Goal: Entertainment & Leisure: Consume media (video, audio)

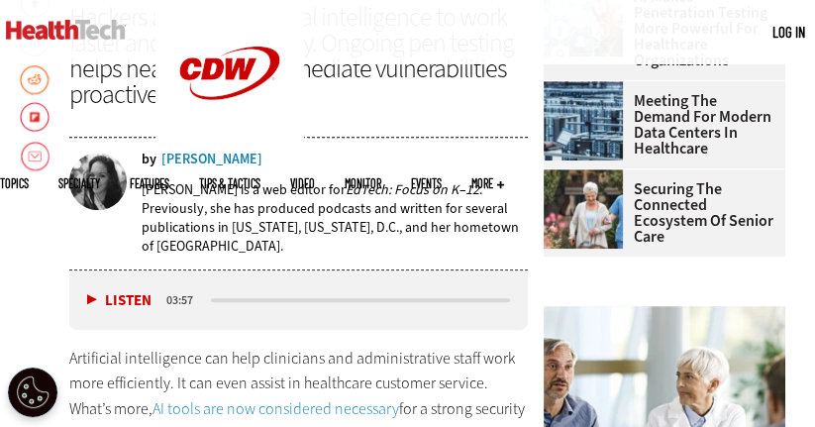
scroll to position [696, 0]
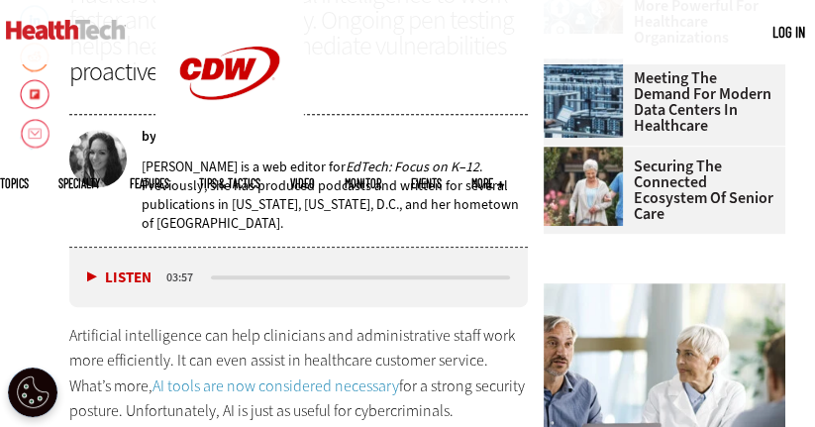
click at [97, 274] on button "Listen" at bounding box center [119, 277] width 64 height 15
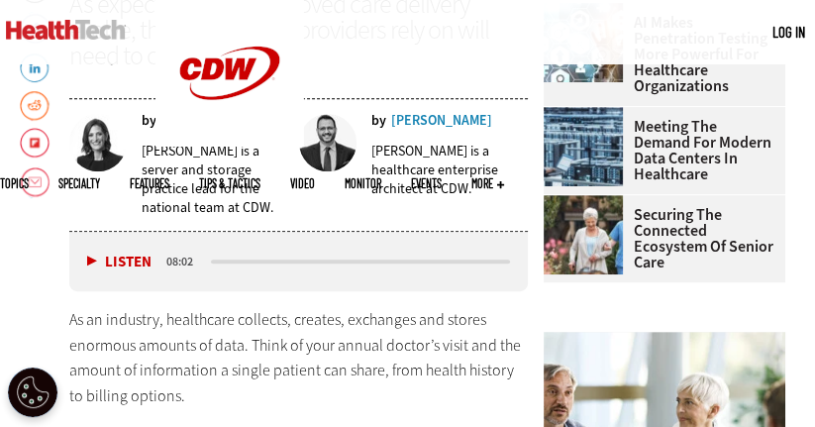
scroll to position [691, 0]
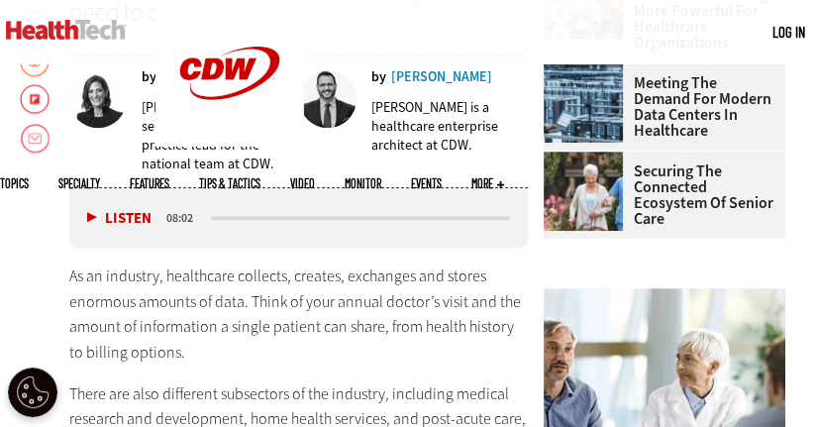
click at [93, 208] on div "Listen Pause" at bounding box center [123, 218] width 79 height 22
click at [88, 217] on button "Listen" at bounding box center [119, 218] width 64 height 15
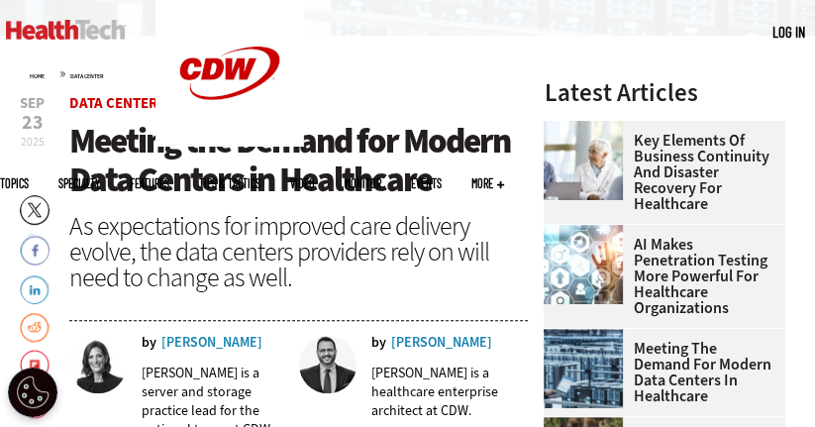
scroll to position [413, 0]
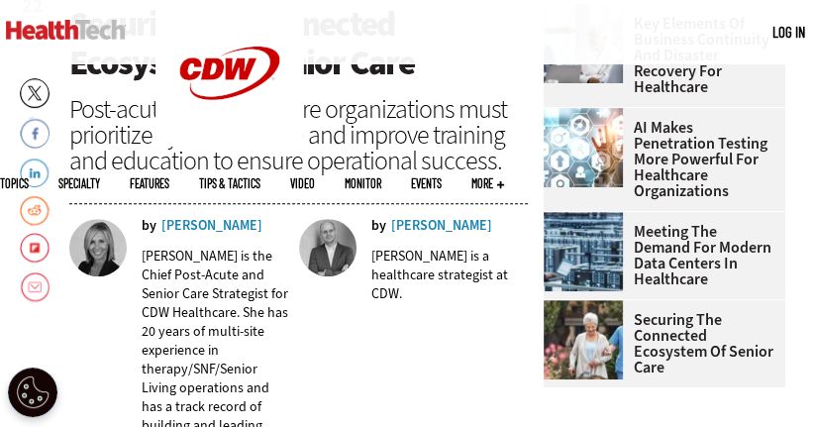
scroll to position [682, 0]
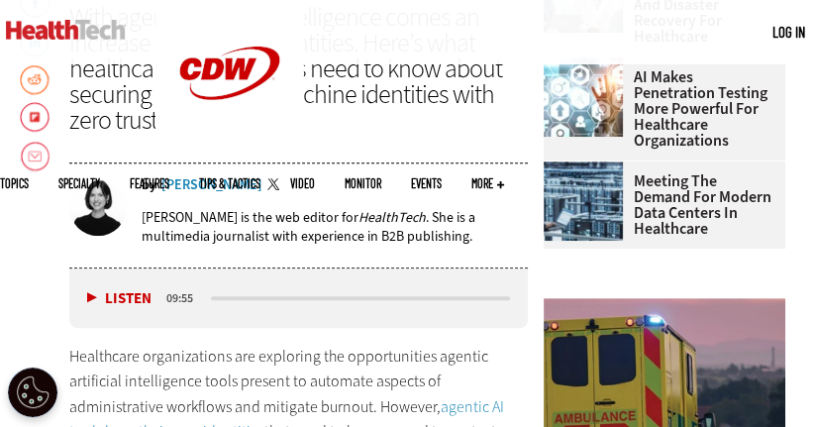
scroll to position [725, 0]
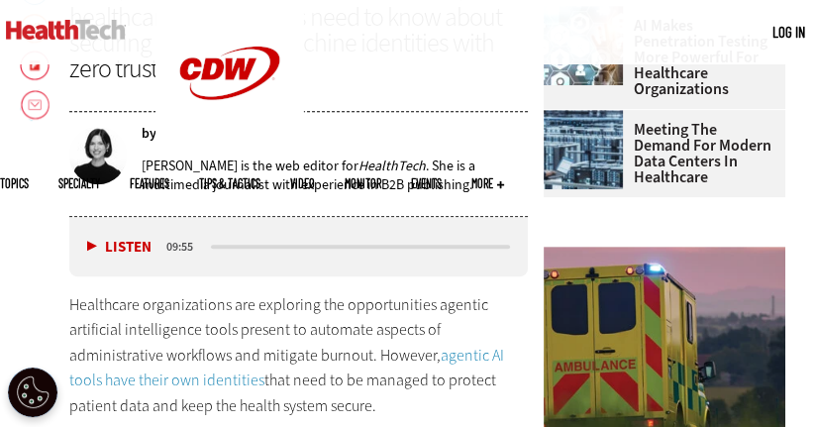
click at [88, 240] on button "Listen" at bounding box center [119, 247] width 64 height 15
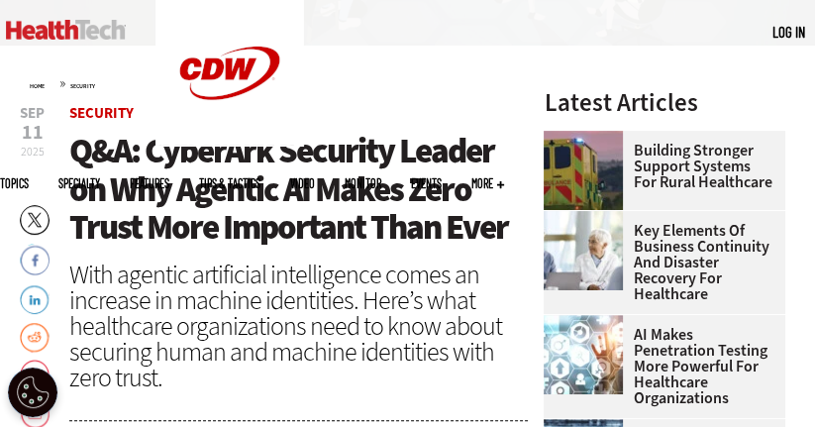
scroll to position [413, 0]
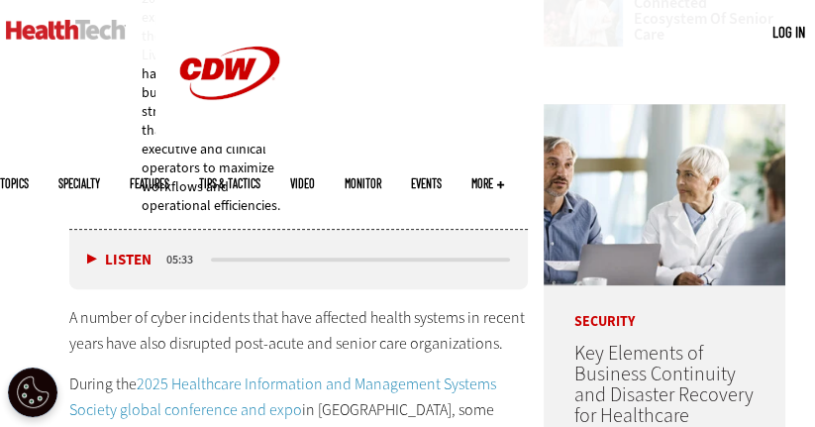
scroll to position [880, 0]
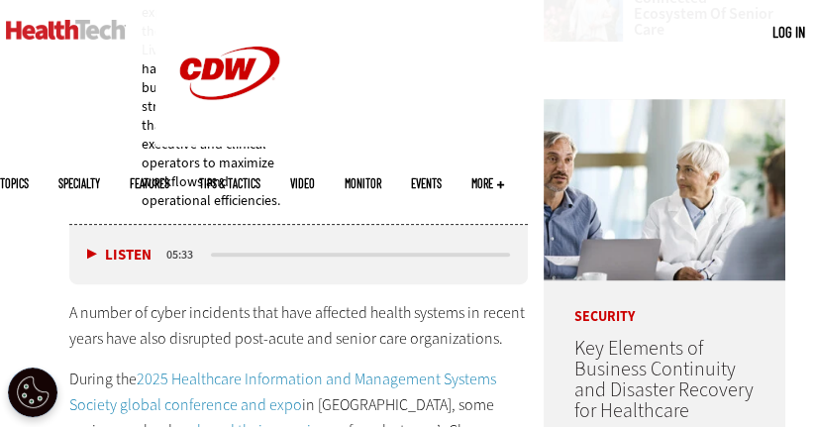
click at [85, 244] on div "Listen Pause" at bounding box center [123, 255] width 79 height 22
click at [91, 247] on button "Listen" at bounding box center [119, 254] width 64 height 15
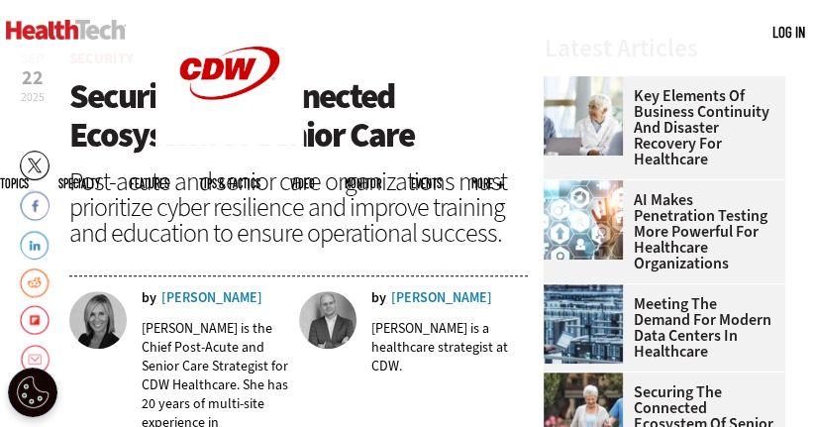
scroll to position [402, 0]
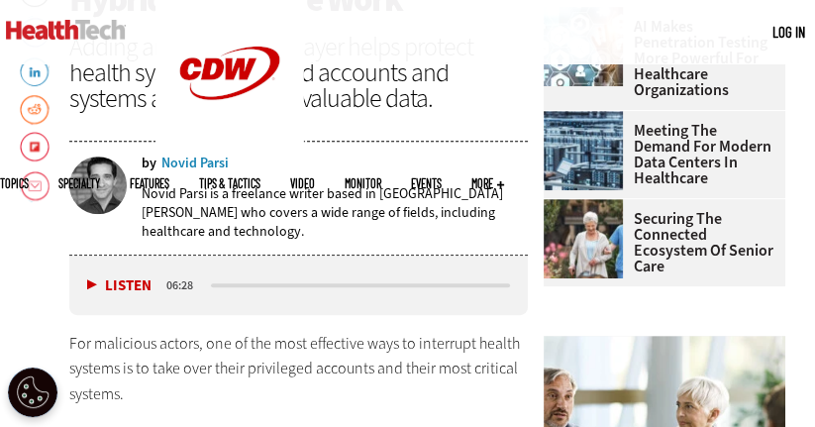
scroll to position [669, 0]
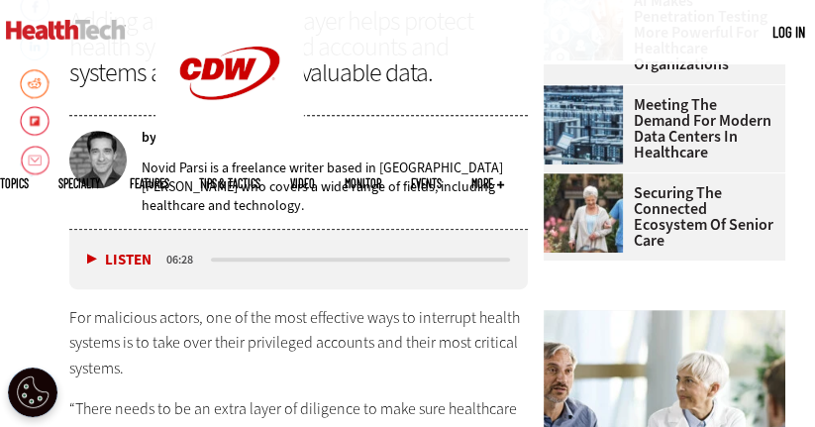
click at [92, 252] on button "Listen" at bounding box center [119, 259] width 64 height 15
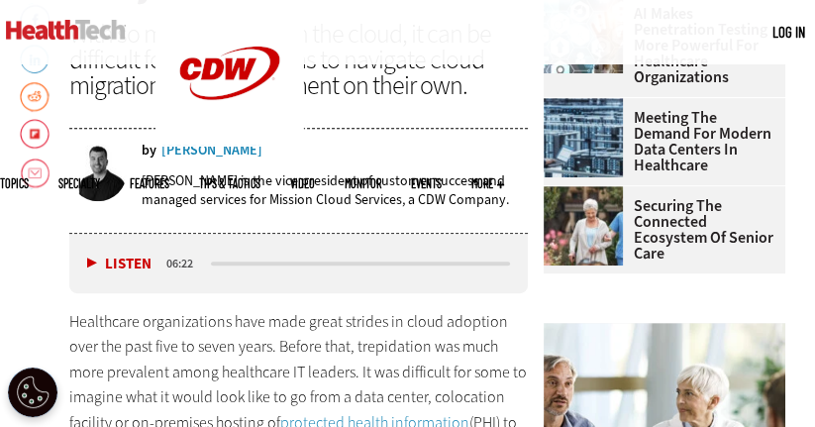
scroll to position [726, 0]
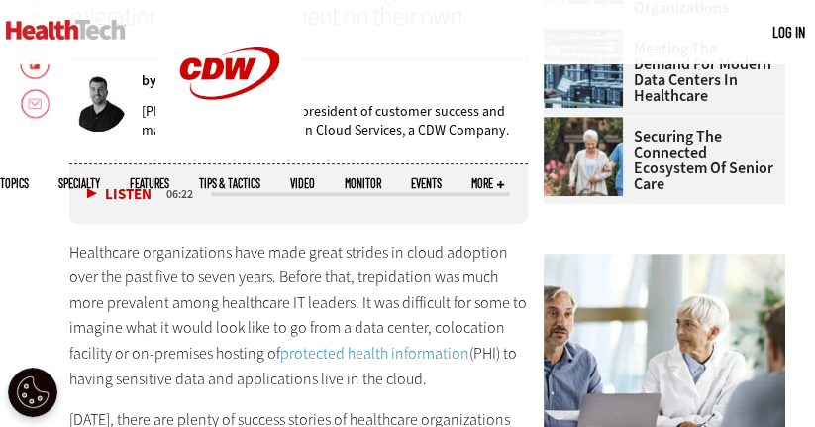
click at [87, 191] on button "Listen" at bounding box center [119, 194] width 64 height 15
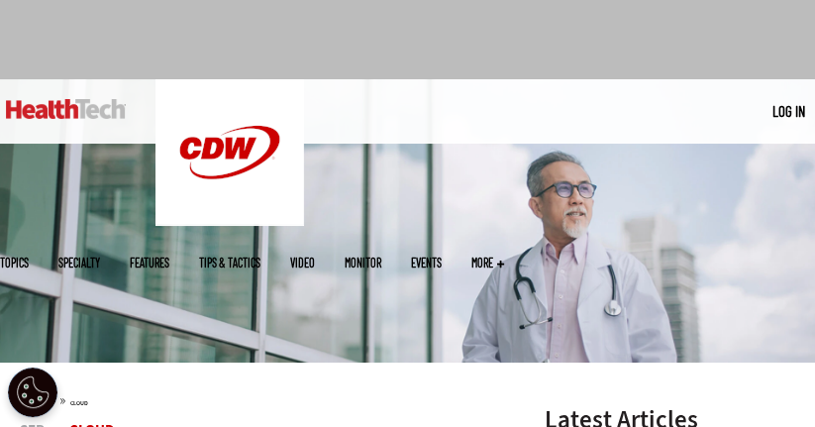
scroll to position [0, 0]
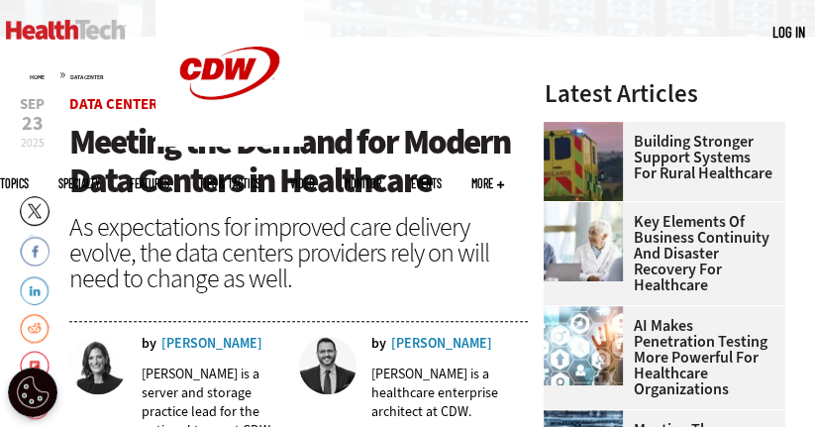
scroll to position [425, 0]
